Goal: Task Accomplishment & Management: Manage account settings

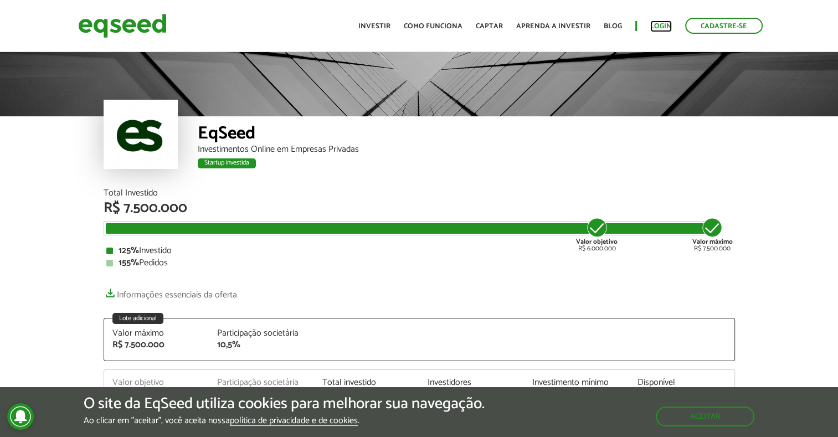
click at [662, 29] on link "Login" at bounding box center [661, 26] width 22 height 7
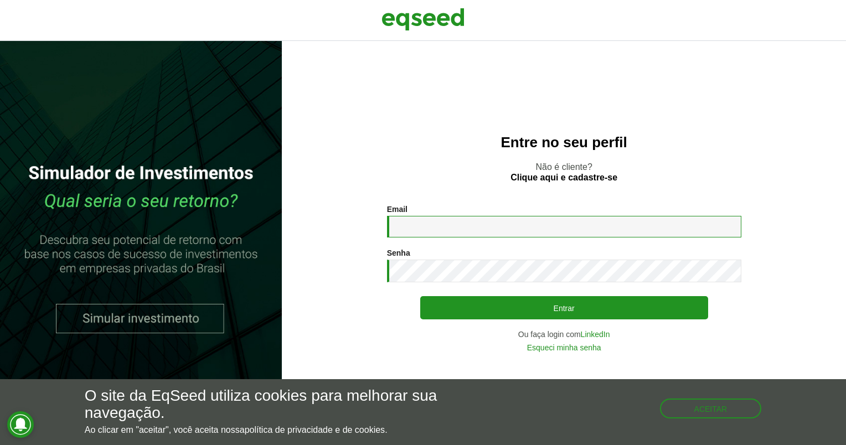
click at [485, 225] on input "Email *" at bounding box center [564, 227] width 354 height 22
type input "**********"
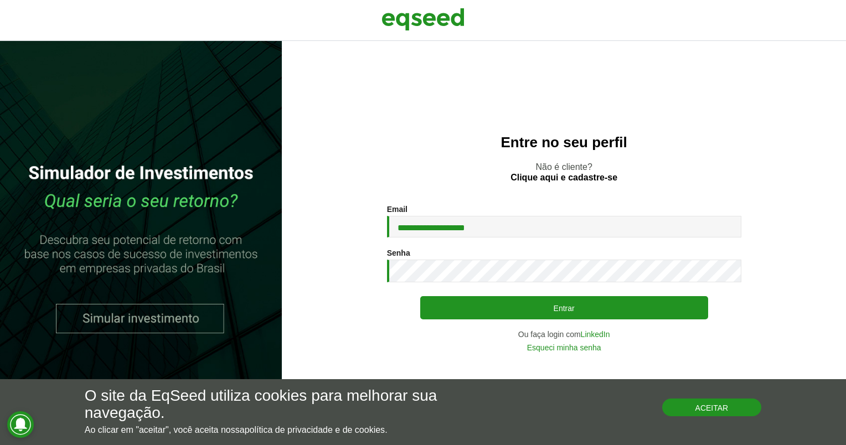
drag, startPoint x: 699, startPoint y: 400, endPoint x: 692, endPoint y: 404, distance: 8.0
click at [698, 401] on button "Aceitar" at bounding box center [712, 408] width 100 height 18
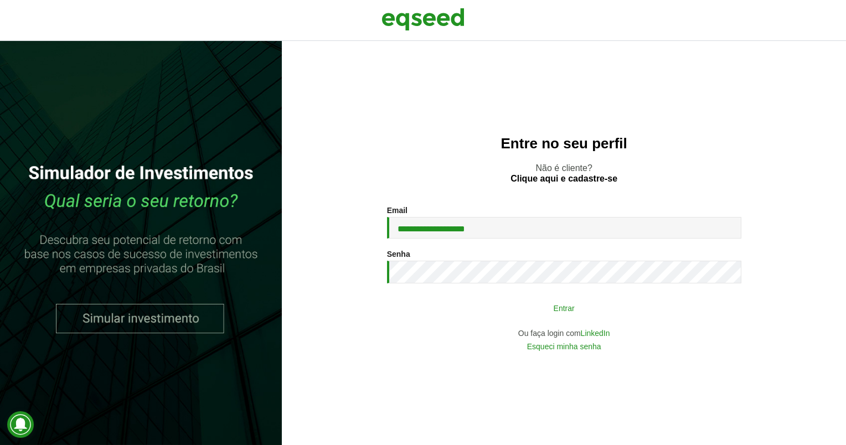
click at [582, 318] on button "Entrar" at bounding box center [564, 307] width 288 height 21
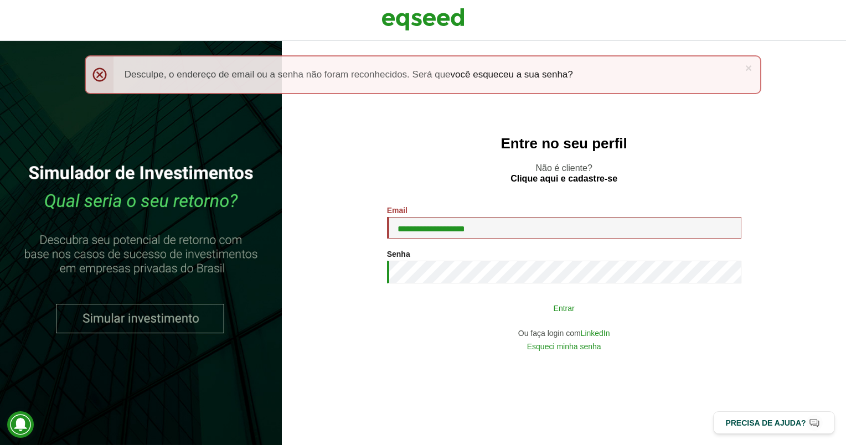
click at [593, 303] on button "Entrar" at bounding box center [564, 307] width 288 height 21
click at [548, 312] on button "Entrar" at bounding box center [564, 307] width 288 height 21
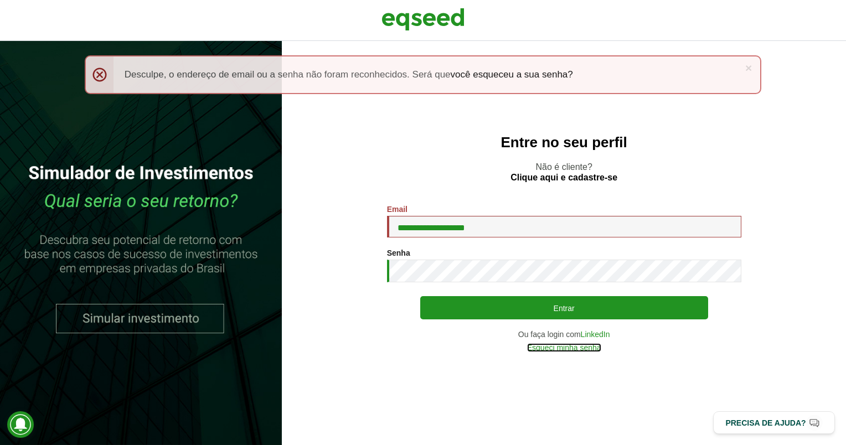
click at [576, 348] on link "Esqueci minha senha" at bounding box center [564, 348] width 74 height 8
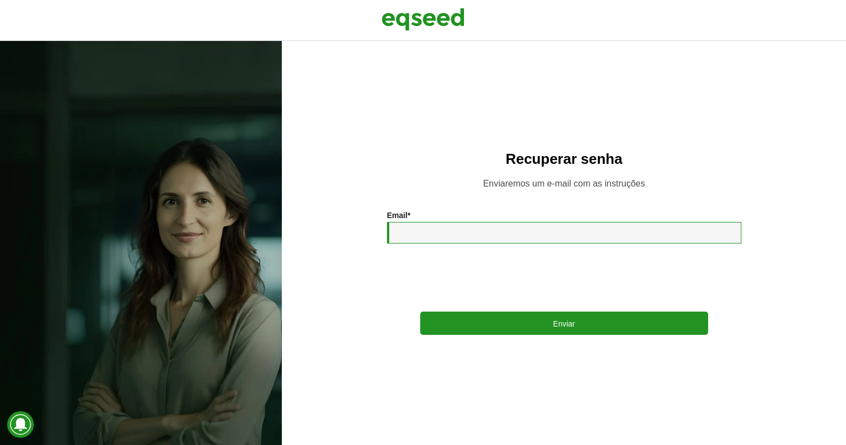
click at [485, 237] on input "Email *" at bounding box center [564, 233] width 354 height 22
type input "**********"
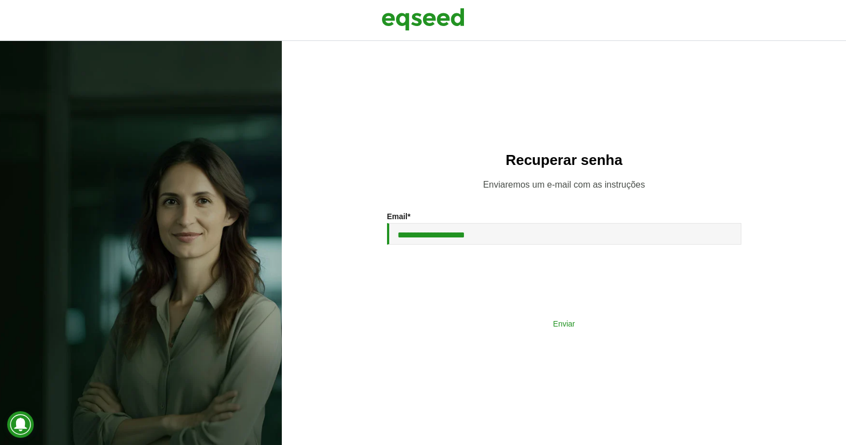
click at [546, 324] on button "Enviar" at bounding box center [564, 323] width 288 height 21
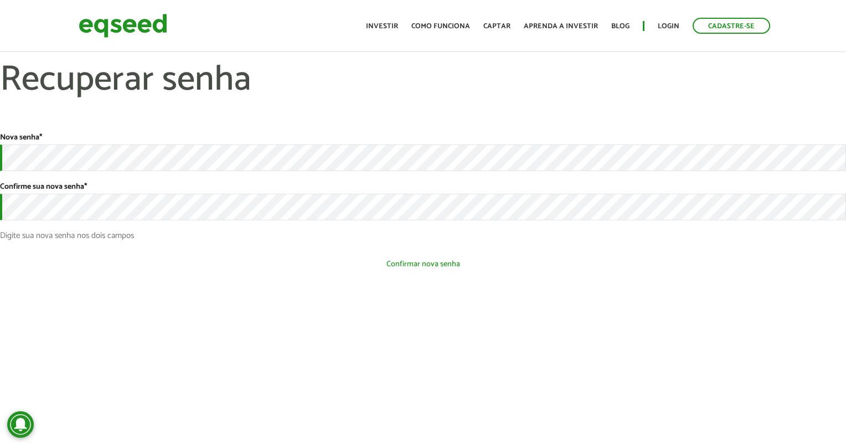
click at [447, 271] on button "Confirmar nova senha" at bounding box center [423, 264] width 846 height 21
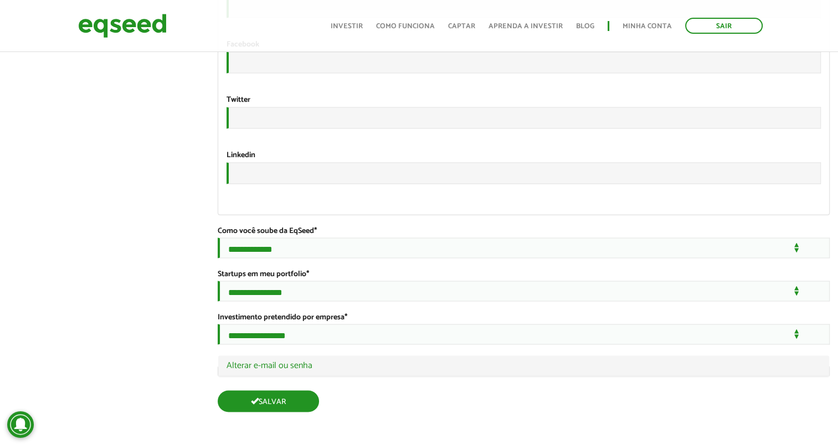
scroll to position [2092, 0]
click at [286, 396] on button "Salvar" at bounding box center [268, 401] width 101 height 22
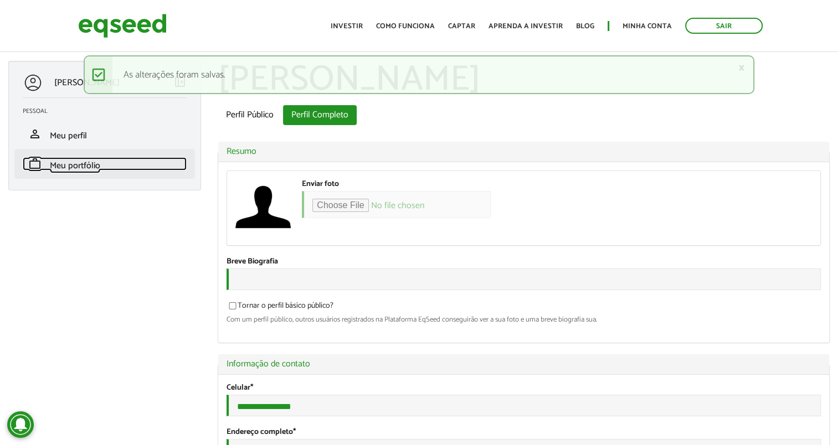
click at [73, 169] on span "Meu portfólio" at bounding box center [75, 165] width 50 height 15
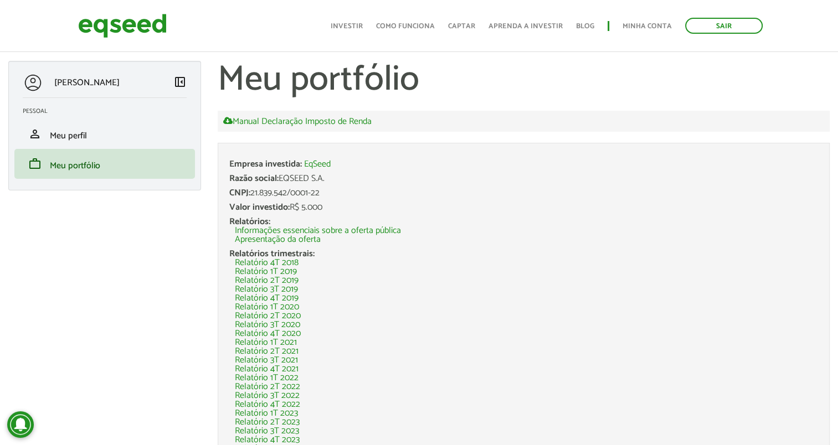
scroll to position [92, 0]
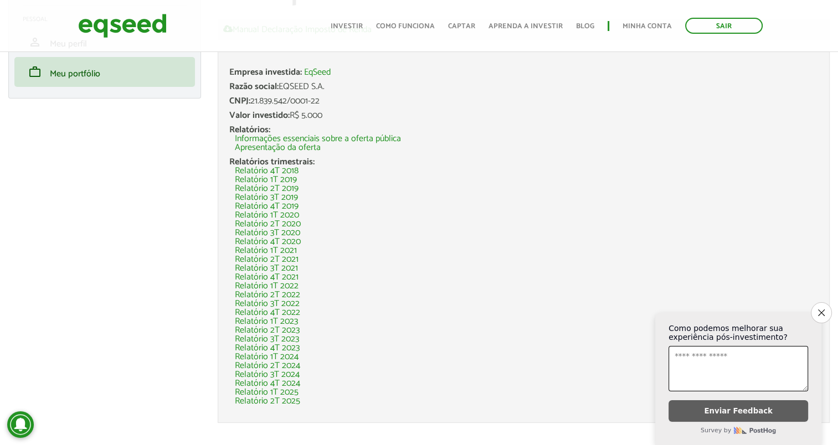
click at [818, 309] on icon "Close survey" at bounding box center [821, 312] width 7 height 7
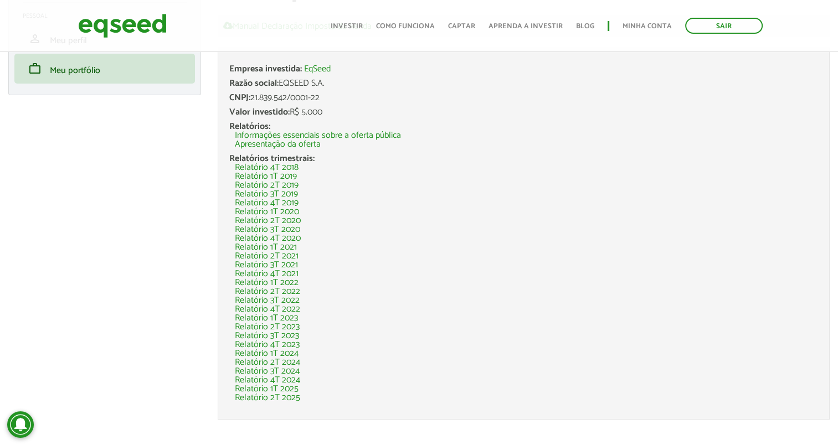
scroll to position [188, 0]
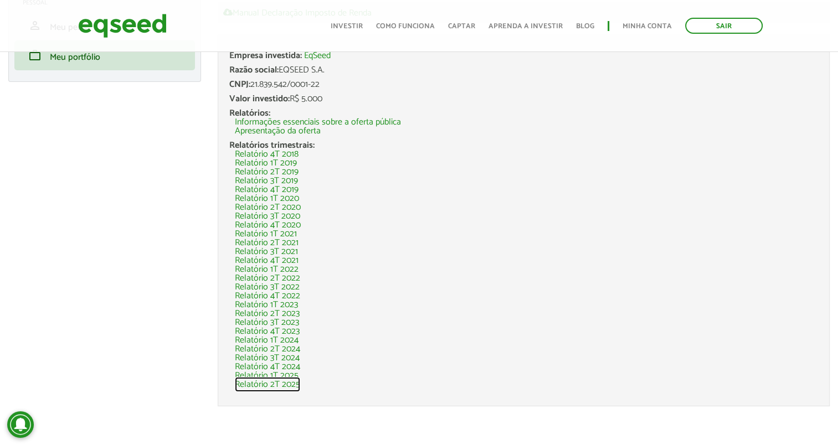
click at [280, 383] on link "Relatório 2T 2025" at bounding box center [267, 384] width 65 height 9
